Goal: Entertainment & Leisure: Consume media (video, audio)

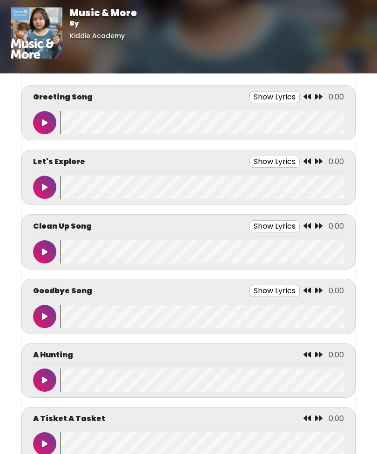
click at [38, 121] on button at bounding box center [44, 122] width 23 height 23
click at [42, 127] on button at bounding box center [44, 122] width 23 height 23
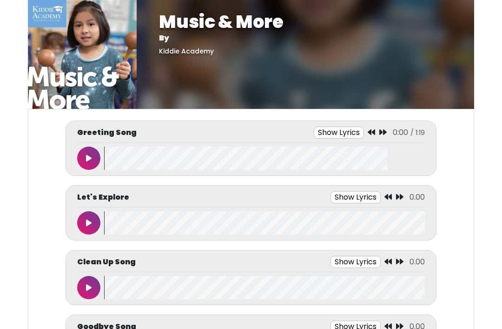
click at [94, 157] on button at bounding box center [88, 158] width 23 height 23
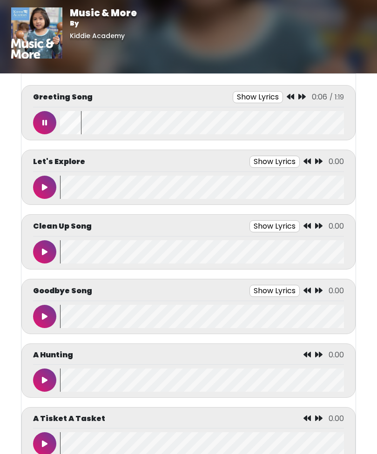
click at [267, 96] on button "Show Lyrics" at bounding box center [258, 97] width 50 height 12
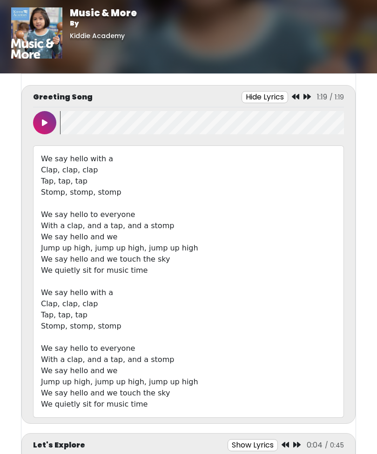
click at [36, 132] on div at bounding box center [46, 122] width 27 height 23
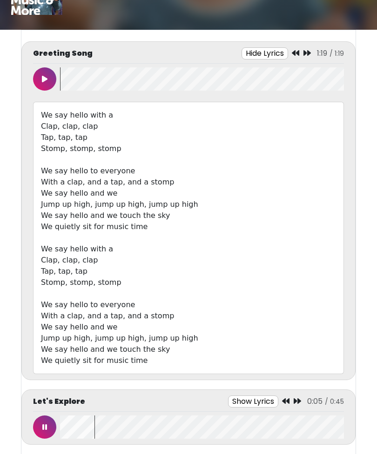
scroll to position [46, 0]
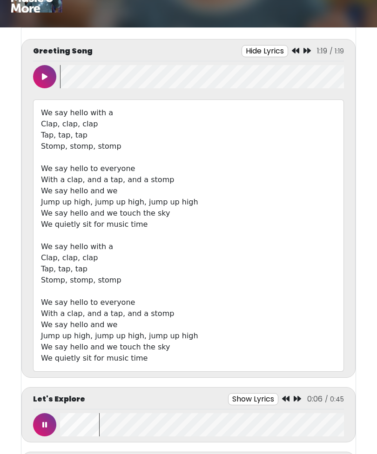
click at [52, 416] on button at bounding box center [44, 425] width 23 height 23
click at [51, 415] on button at bounding box center [44, 425] width 23 height 23
click at [265, 401] on button "Show Lyrics" at bounding box center [253, 400] width 50 height 12
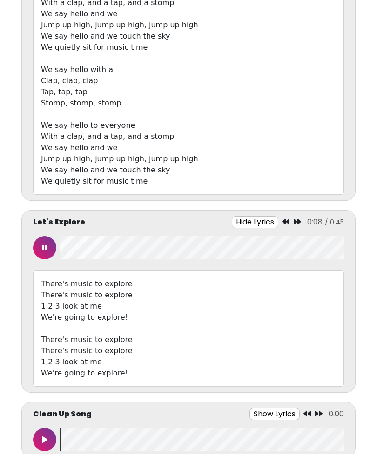
scroll to position [224, 0]
click at [45, 254] on button at bounding box center [44, 247] width 23 height 23
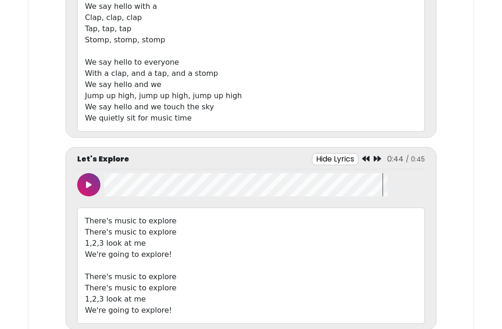
scroll to position [322, 0]
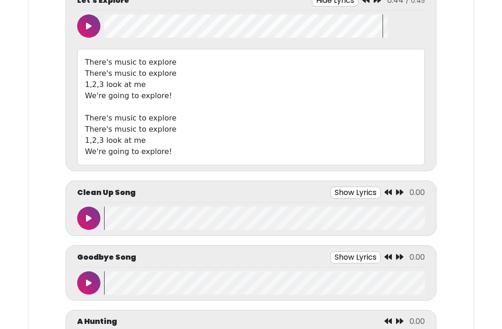
click at [87, 208] on button at bounding box center [88, 218] width 23 height 23
click at [89, 272] on button at bounding box center [88, 282] width 23 height 23
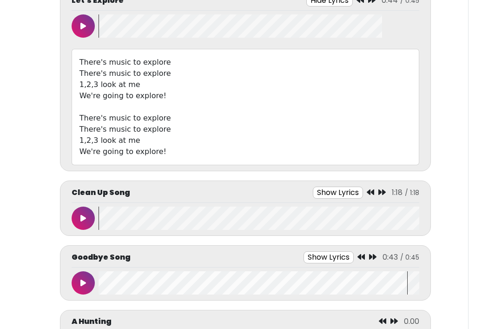
scroll to position [475, 0]
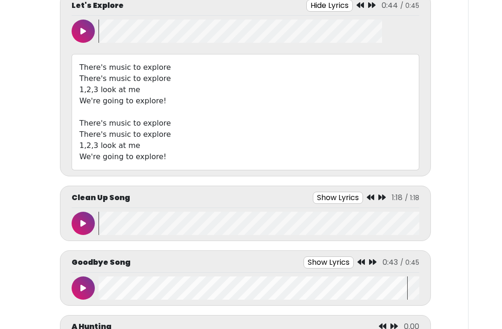
click at [72, 297] on div at bounding box center [85, 288] width 27 height 23
click at [238, 321] on div "A Hunting 0.00" at bounding box center [246, 328] width 348 height 15
click at [338, 293] on wave at bounding box center [259, 288] width 321 height 23
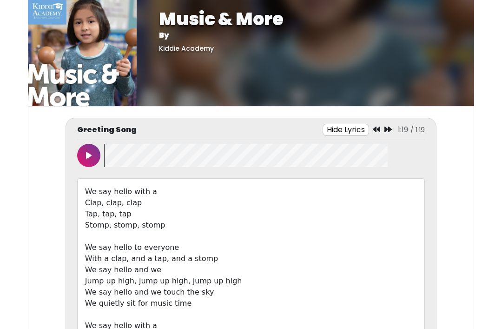
scroll to position [0, 0]
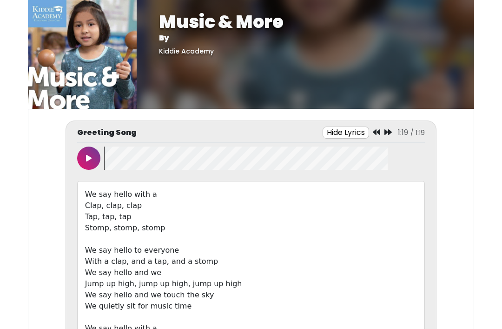
click at [86, 159] on icon at bounding box center [89, 157] width 6 height 7
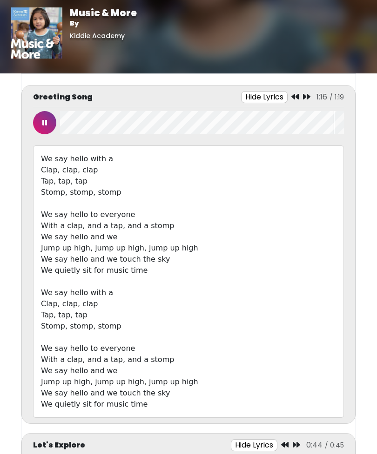
click at [26, 107] on div "Greeting Song Hide Lyrics 1:16 / 1:19 Clap, clap, clap" at bounding box center [188, 254] width 334 height 339
click at [54, 116] on button at bounding box center [44, 122] width 23 height 23
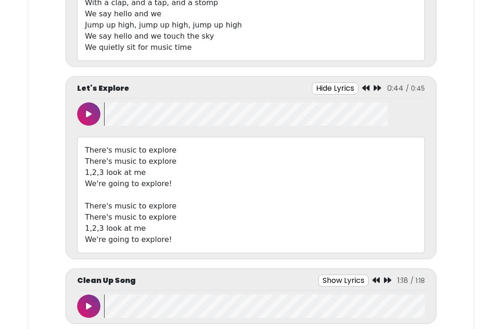
scroll to position [393, 0]
click at [89, 114] on icon at bounding box center [89, 113] width 6 height 7
click at [77, 306] on button at bounding box center [88, 305] width 23 height 23
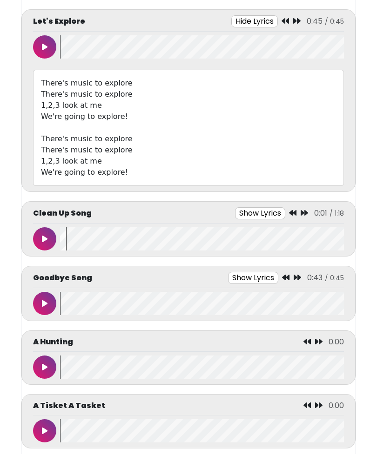
scroll to position [424, 0]
click at [36, 233] on button at bounding box center [44, 239] width 23 height 23
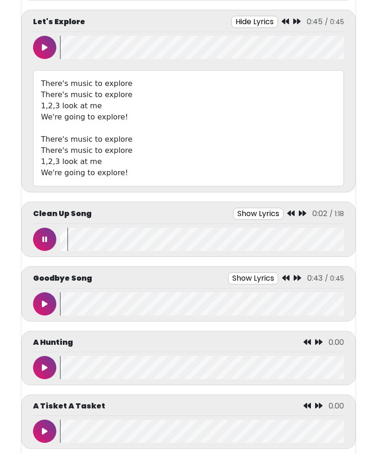
click at [255, 211] on button "Show Lyrics" at bounding box center [258, 214] width 50 height 12
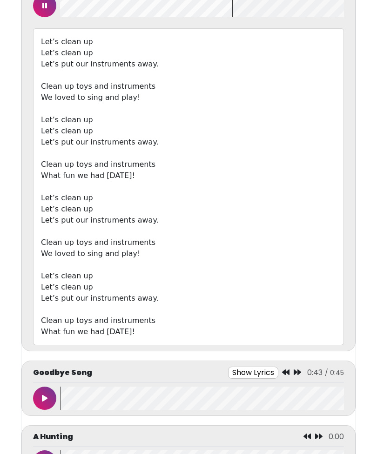
scroll to position [658, 0]
click at [44, 399] on icon at bounding box center [45, 397] width 6 height 7
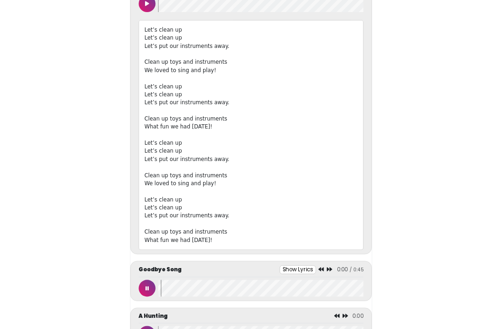
scroll to position [756, 0]
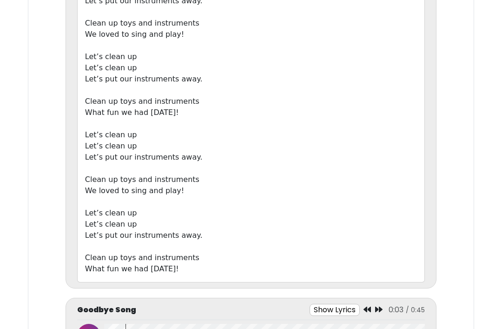
click at [333, 308] on button "Show Lyrics" at bounding box center [335, 310] width 50 height 12
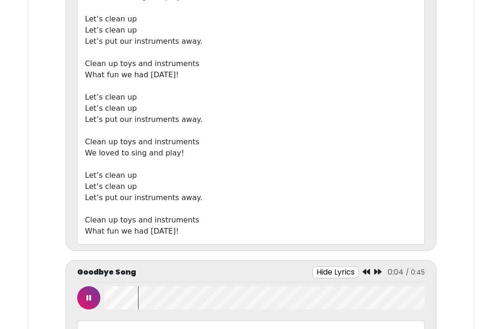
scroll to position [793, 0]
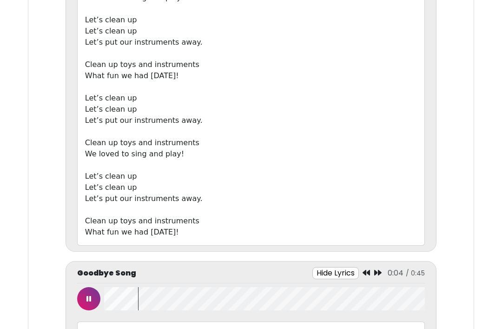
click at [351, 276] on button "Hide Lyrics" at bounding box center [336, 273] width 47 height 12
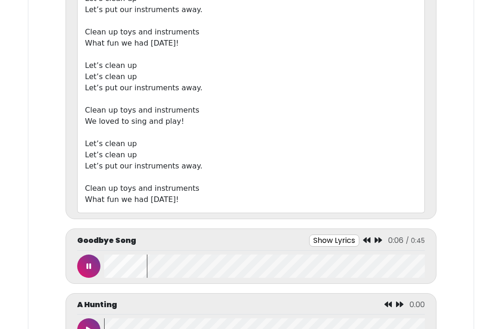
scroll to position [828, 0]
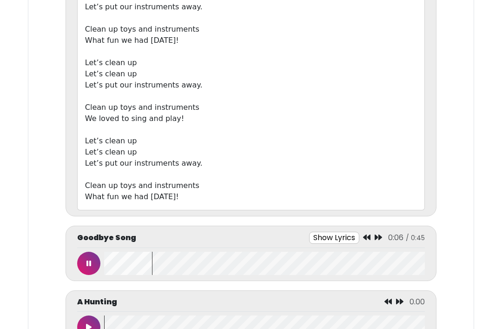
click at [346, 242] on button "Show Lyrics" at bounding box center [334, 238] width 50 height 12
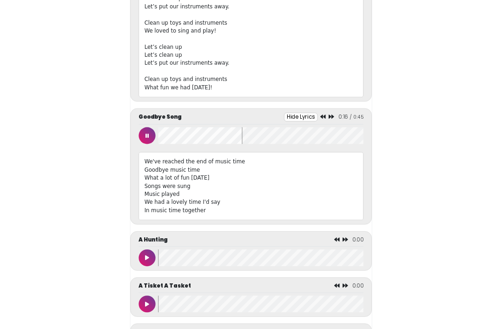
scroll to position [968, 0]
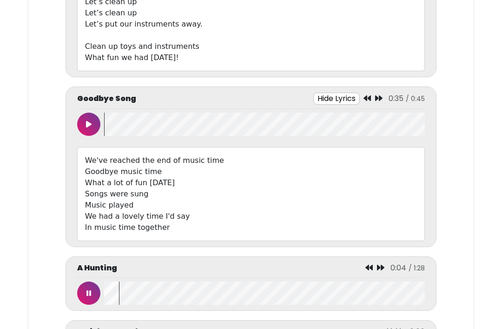
click at [93, 300] on button at bounding box center [88, 292] width 23 height 23
